Goal: Transaction & Acquisition: Register for event/course

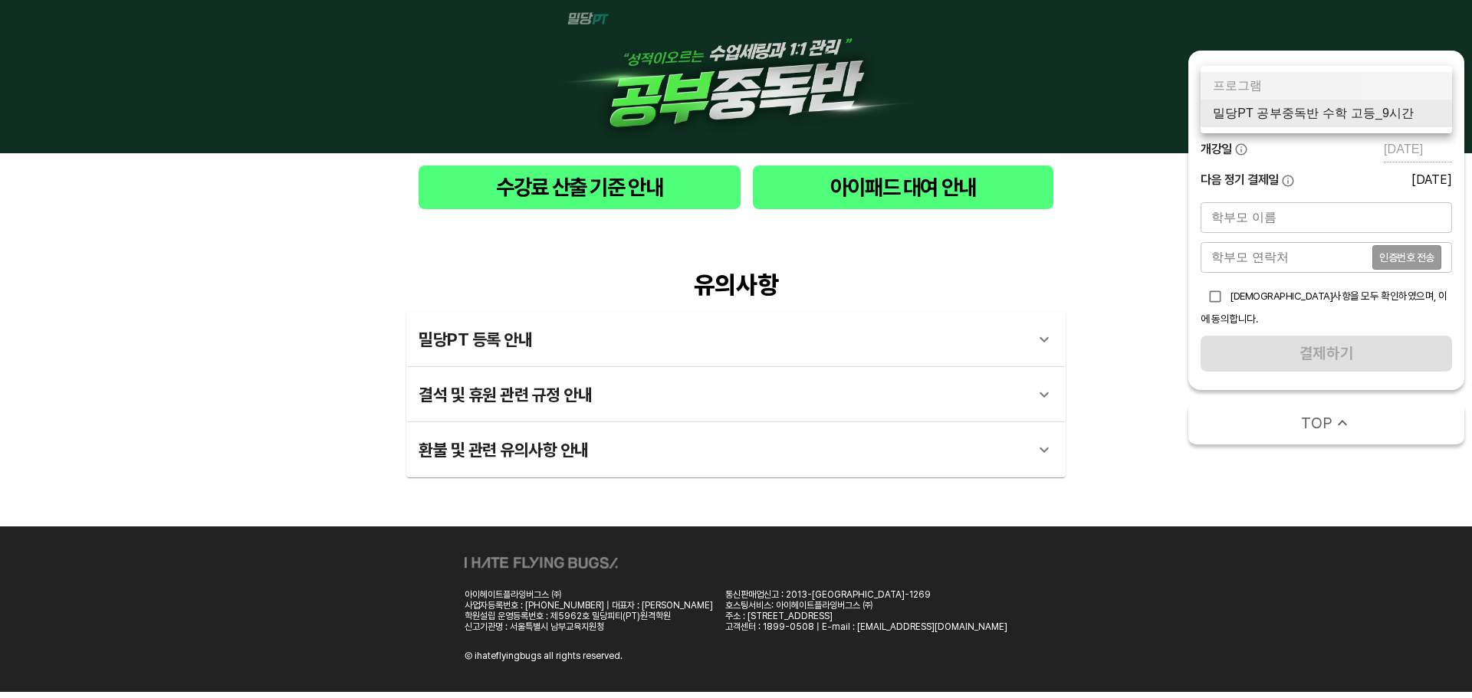
click at [1379, 107] on body "수강료 산출 기준 안내 아이패드 대여 안내 유의사항 밀당PT 등록 안내 1 - 1 . 신규등록 신규등록은 밀당PT 각 과목별 프로그램을 처음 …" at bounding box center [736, 346] width 1472 height 692
click at [1341, 117] on li "밀당PT 공부중독반 수학 고등_9시간" at bounding box center [1325, 114] width 251 height 28
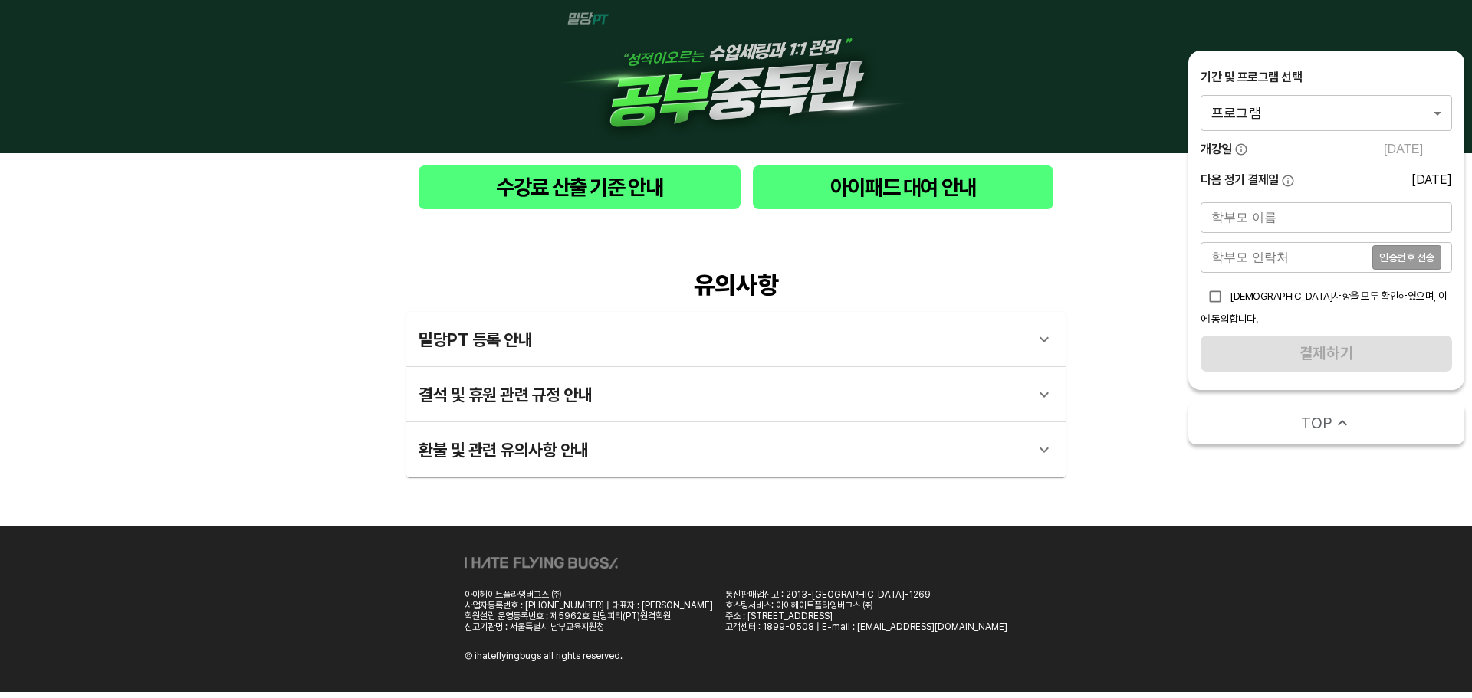
click at [1272, 119] on body "수강료 산출 기준 안내 아이패드 대여 안내 유의사항 밀당PT 등록 안내 1 - 1 . 신규등록 신규등록은 밀당PT 각 과목별 프로그램을 처음 …" at bounding box center [736, 346] width 1472 height 692
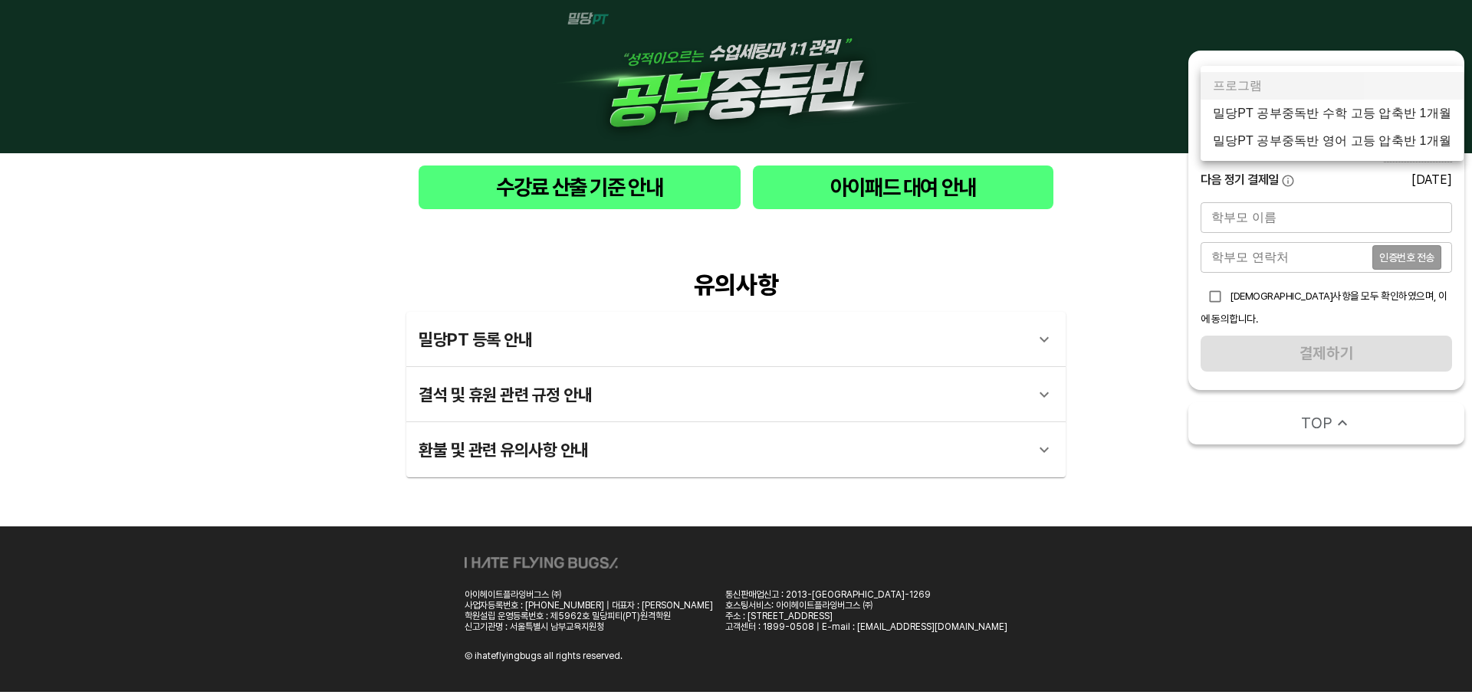
click at [1325, 124] on li "밀당PT 공부중독반 수학 고등 압축반 1개월" at bounding box center [1331, 114] width 263 height 28
click at [1328, 115] on body "수강료 산출 기준 안내 아이패드 대여 안내 유의사항 밀당PT 등록 안내 1 - 1 . 신규등록 신규등록은 밀당PT 각 과목별 프로그램을 처음 …" at bounding box center [736, 346] width 1472 height 692
click at [1341, 120] on li "밀당PT 공부중독반 수학 고등 압축반 1개월" at bounding box center [1331, 114] width 263 height 28
